Goal: Information Seeking & Learning: Learn about a topic

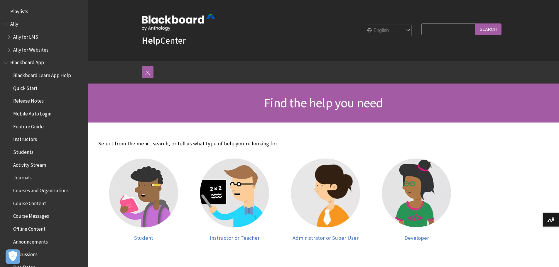
click at [405, 29] on select "English عربية Català Cymraeg Deutsch Español Suomi Français עברית Italiano 日本語 …" at bounding box center [388, 31] width 47 height 12
drag, startPoint x: 393, startPoint y: 31, endPoint x: 365, endPoint y: 36, distance: 28.6
click at [393, 31] on select "English عربية Català Cymraeg Deutsch Español Suomi Français עברית Italiano 日本語 …" at bounding box center [388, 31] width 47 height 12
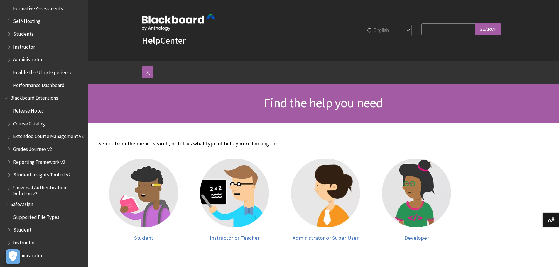
scroll to position [549, 0]
click at [39, 256] on span "Administrator" at bounding box center [27, 255] width 29 height 8
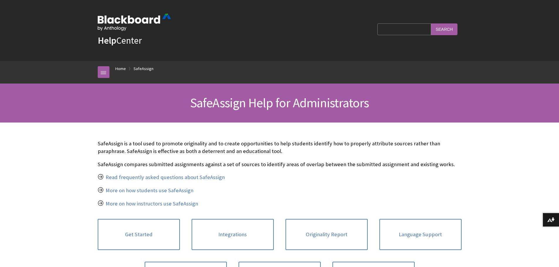
scroll to position [638, 0]
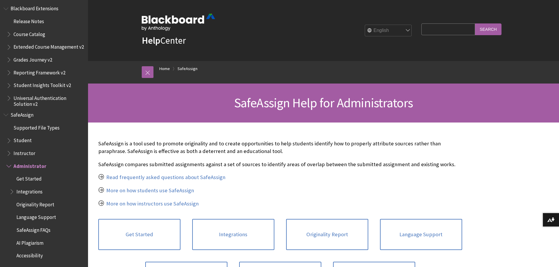
click at [432, 29] on input "Search Query" at bounding box center [447, 28] width 53 height 11
type input "users inscription"
click at [475, 23] on input "Search" at bounding box center [488, 28] width 26 height 11
